Goal: Task Accomplishment & Management: Manage account settings

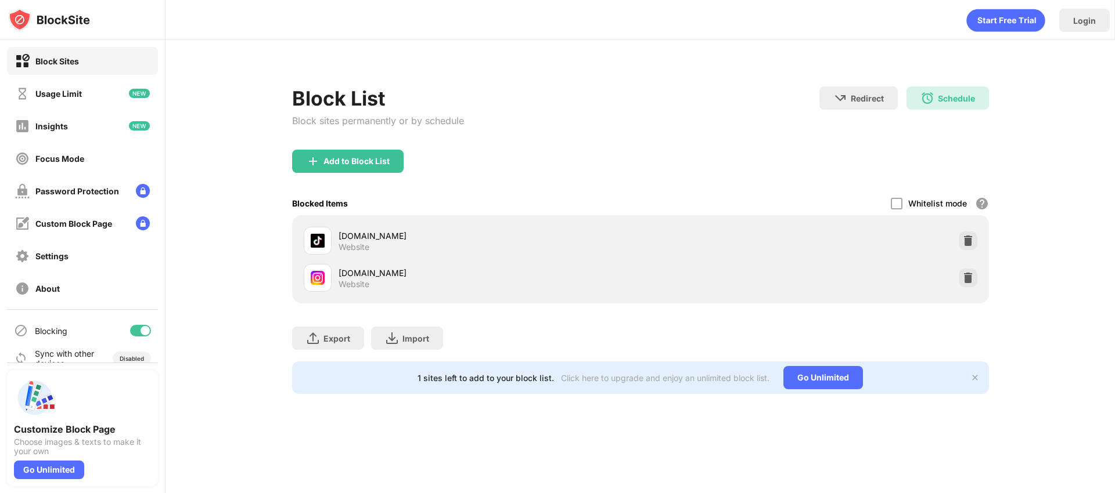
click at [235, 282] on div "Block List Block sites permanently or by schedule Redirect Choose a site to be …" at bounding box center [639, 233] width 949 height 387
click at [232, 258] on div "Block List Block sites permanently or by schedule Redirect Choose a site to be …" at bounding box center [639, 233] width 949 height 387
click at [230, 282] on div "Block List Block sites permanently or by schedule Redirect Choose a site to be …" at bounding box center [639, 233] width 949 height 387
click at [230, 260] on div "Block List Block sites permanently or by schedule Redirect Choose a site to be …" at bounding box center [639, 233] width 949 height 387
click at [972, 241] on img at bounding box center [968, 241] width 12 height 12
